Goal: Information Seeking & Learning: Learn about a topic

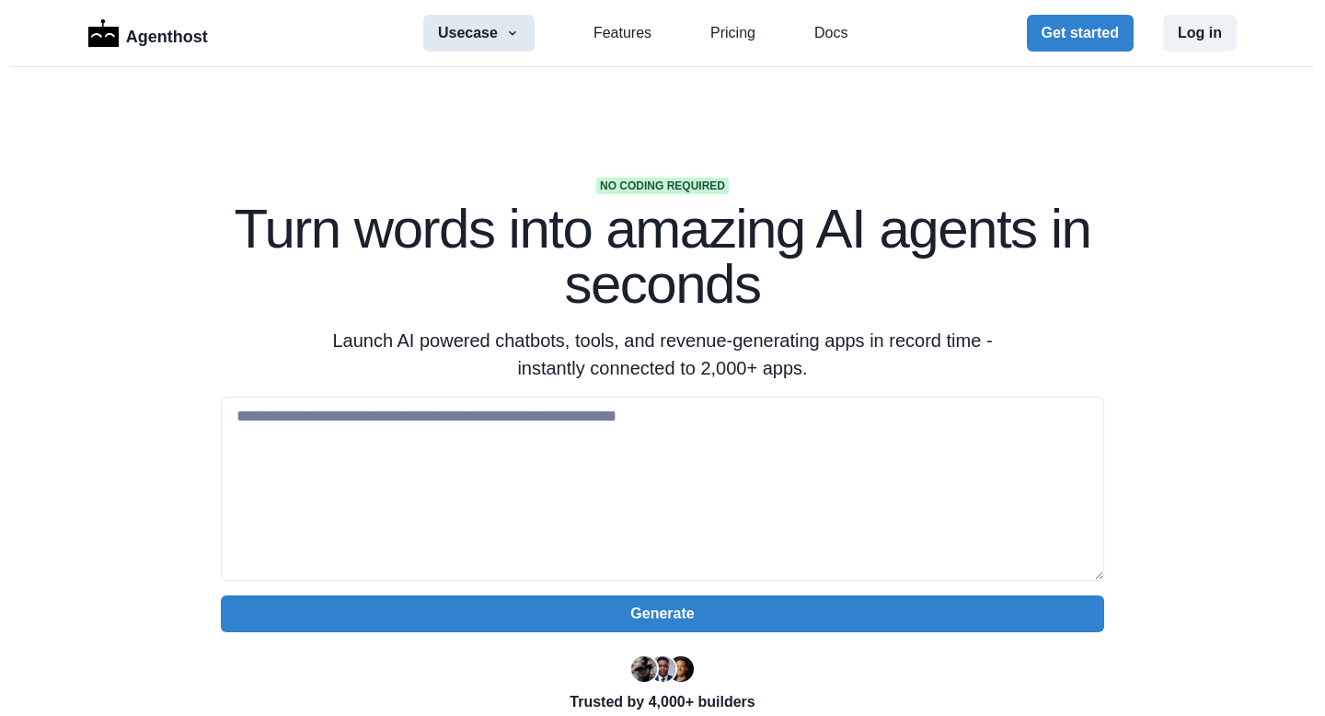
click at [503, 25] on button "Usecase" at bounding box center [478, 33] width 111 height 37
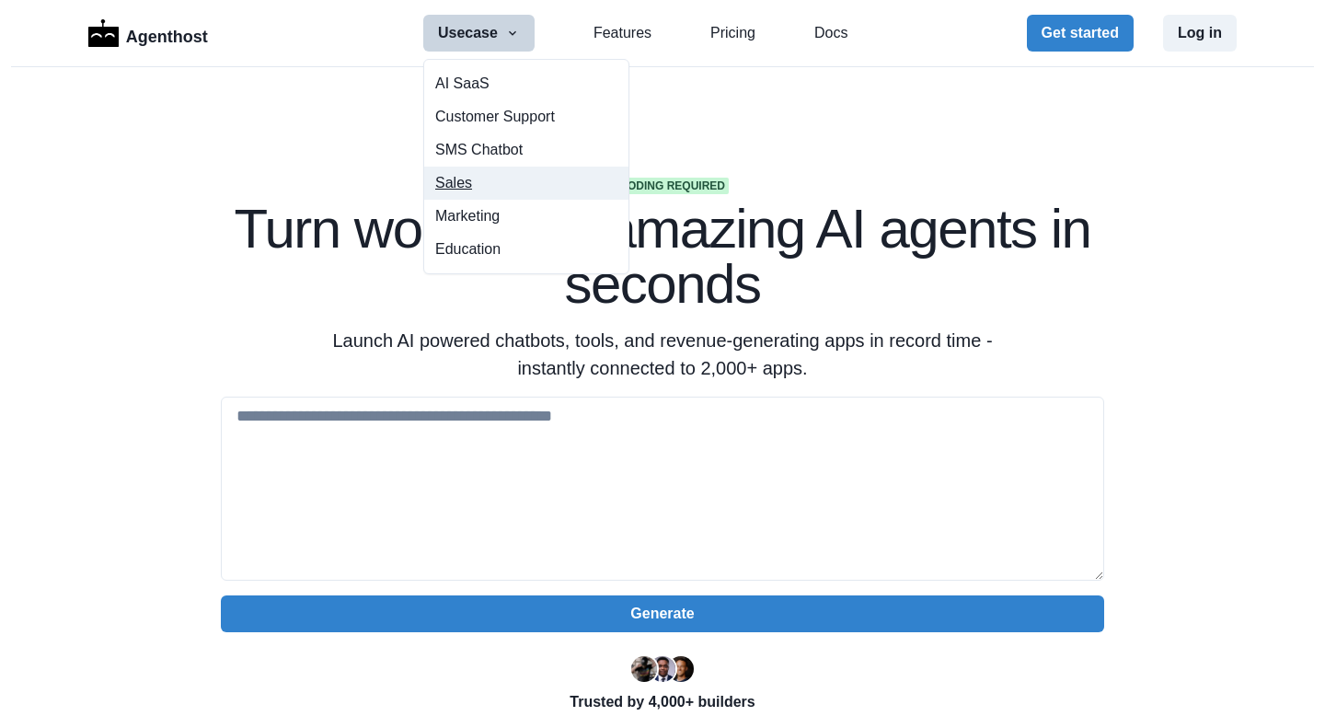
click at [452, 188] on button "Sales" at bounding box center [526, 183] width 204 height 33
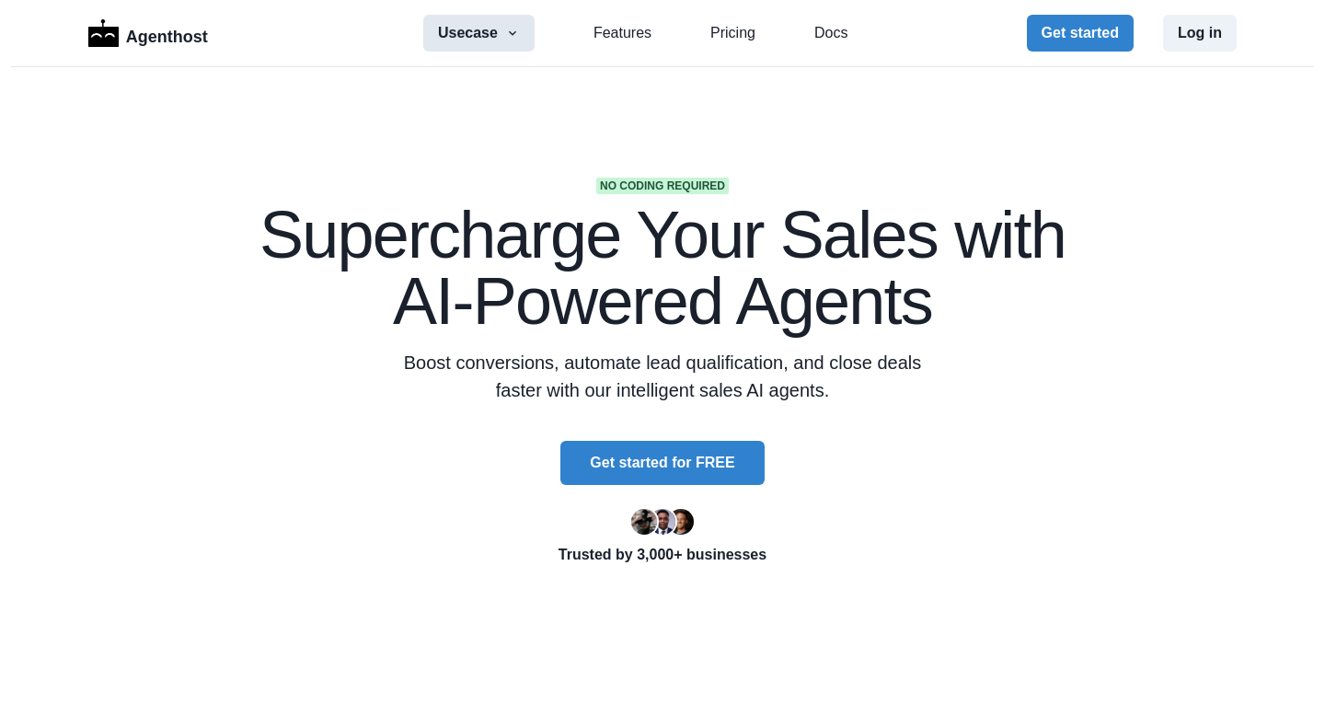
click at [513, 31] on icon "button" at bounding box center [512, 33] width 15 height 15
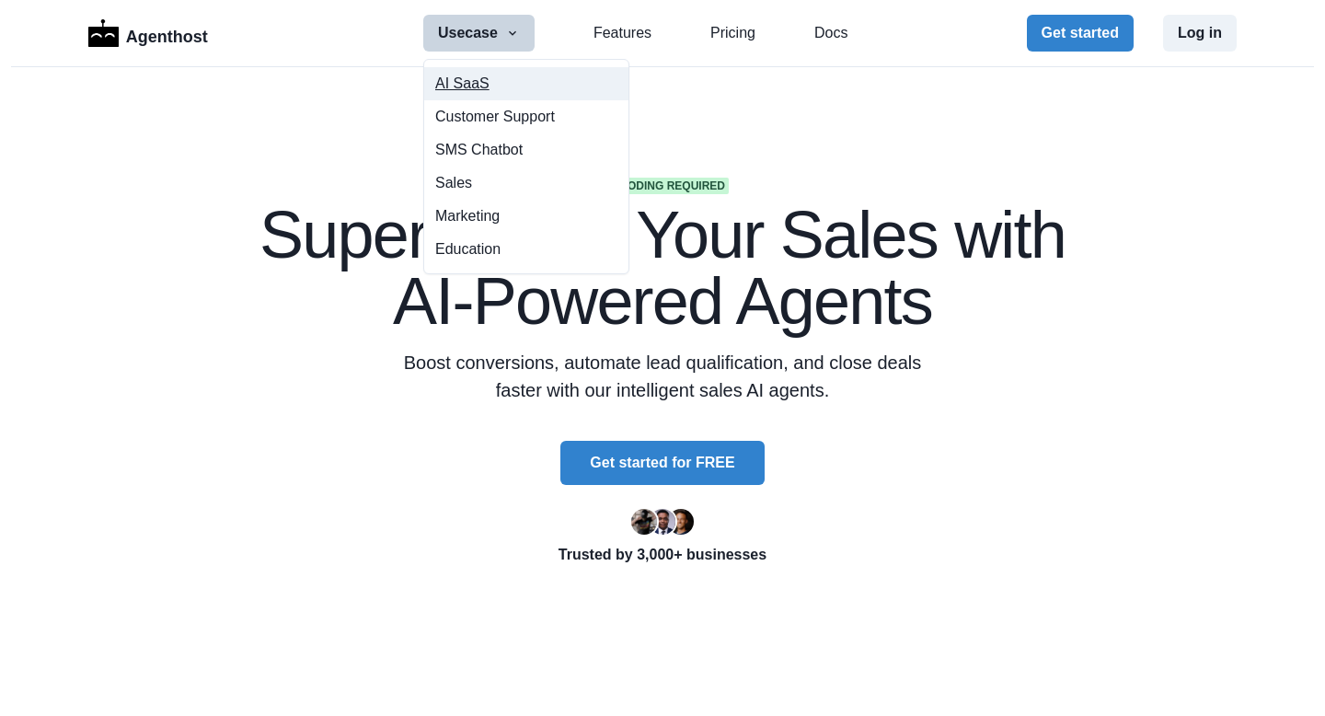
click at [463, 84] on button "AI SaaS" at bounding box center [526, 83] width 204 height 33
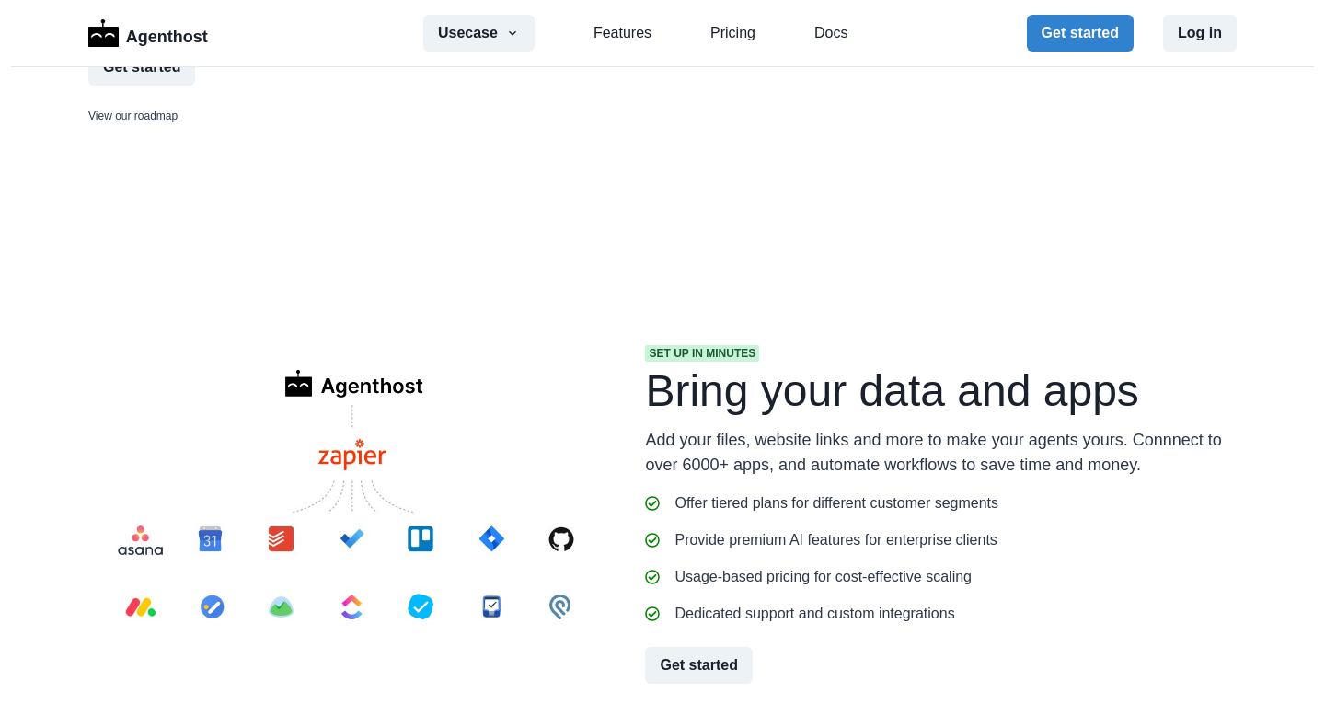
scroll to position [1953, 0]
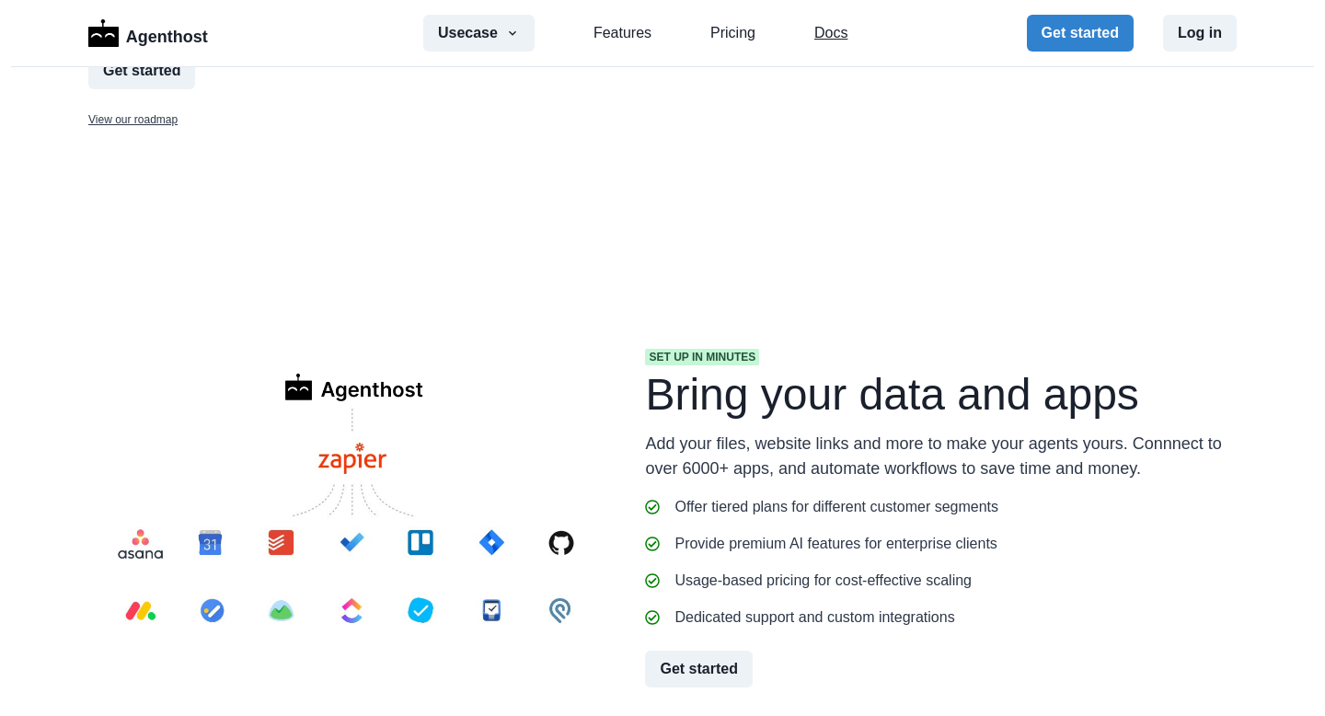
click at [826, 29] on link "Docs" at bounding box center [830, 33] width 33 height 22
